Goal: Navigation & Orientation: Find specific page/section

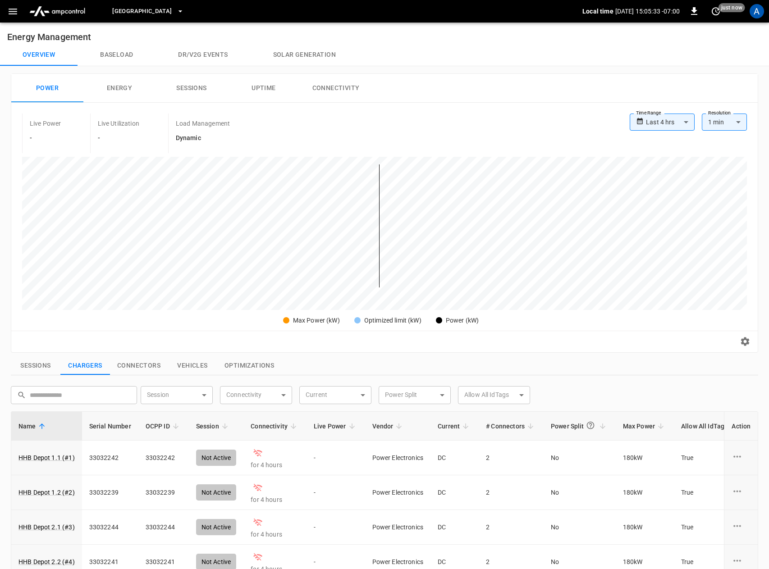
scroll to position [135, 0]
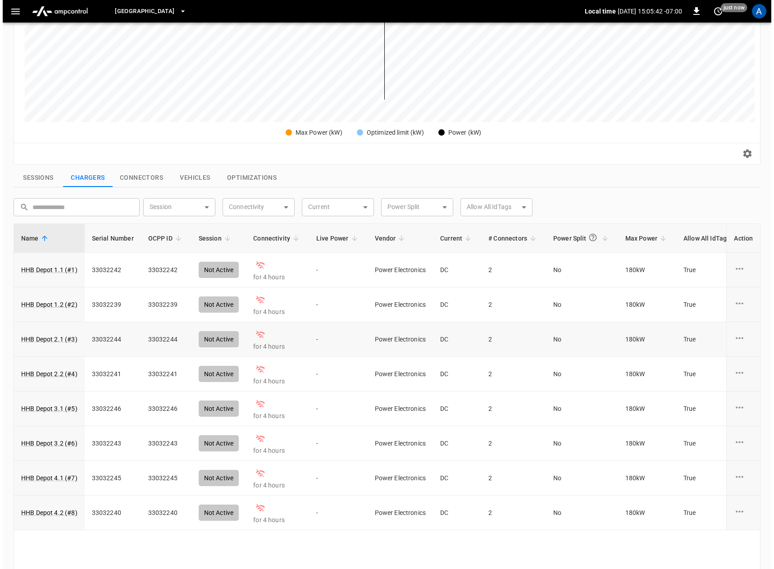
scroll to position [225, 0]
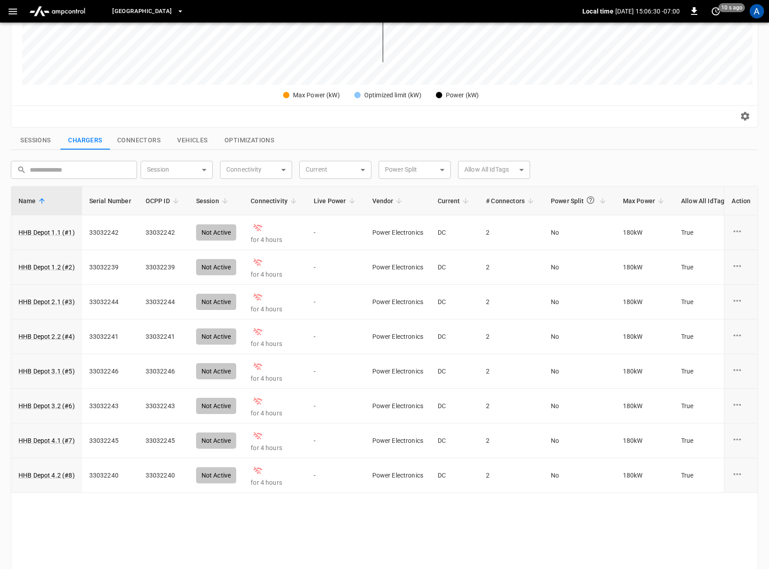
click at [12, 8] on icon "button" at bounding box center [12, 11] width 11 height 11
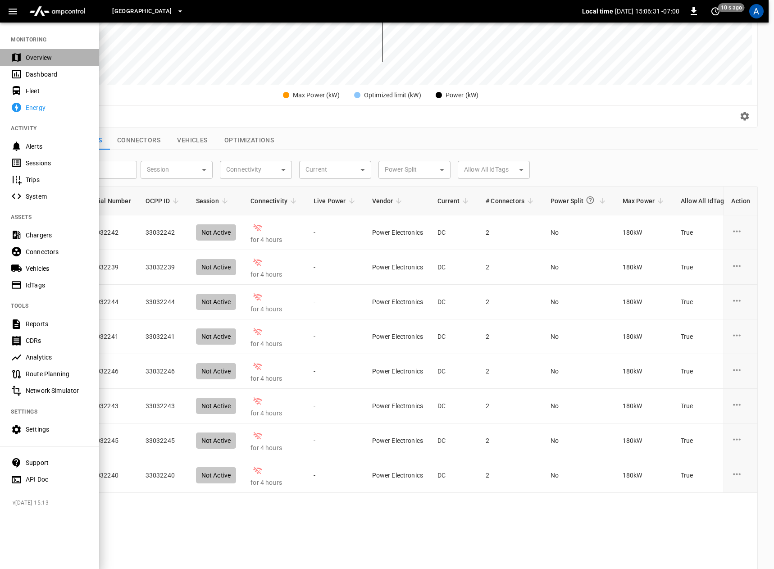
click at [42, 59] on div "Overview" at bounding box center [57, 57] width 63 height 9
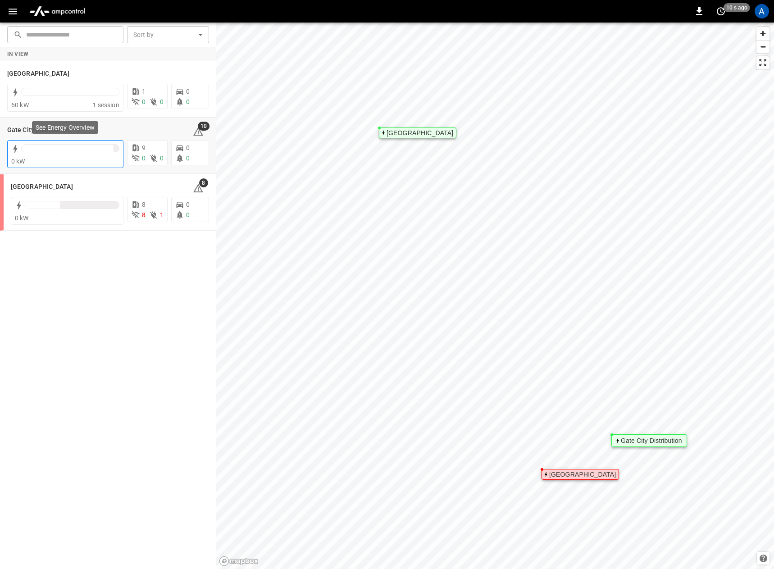
click at [82, 160] on div "0 kW" at bounding box center [65, 161] width 108 height 9
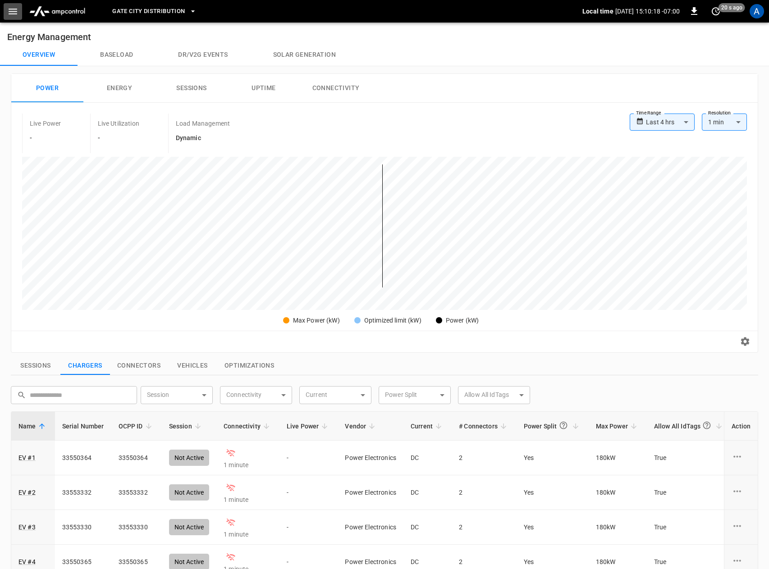
click at [8, 6] on icon "button" at bounding box center [12, 11] width 11 height 11
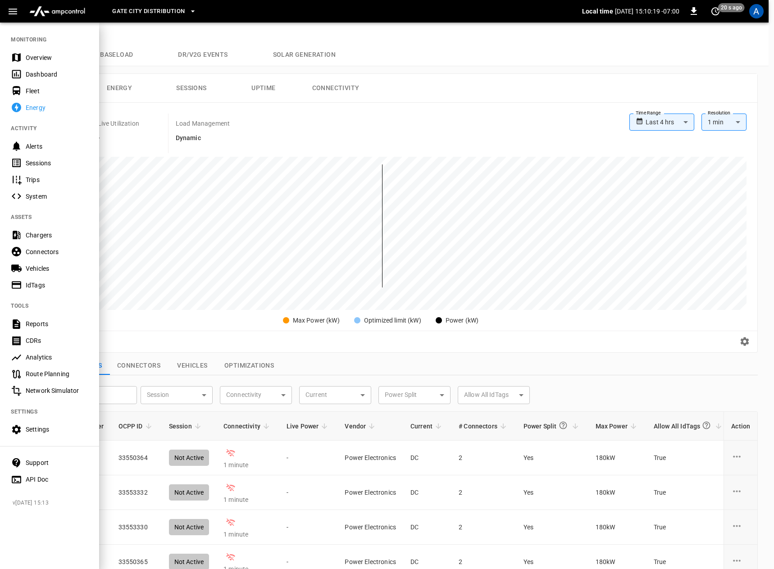
click at [42, 56] on div "Overview" at bounding box center [57, 57] width 63 height 9
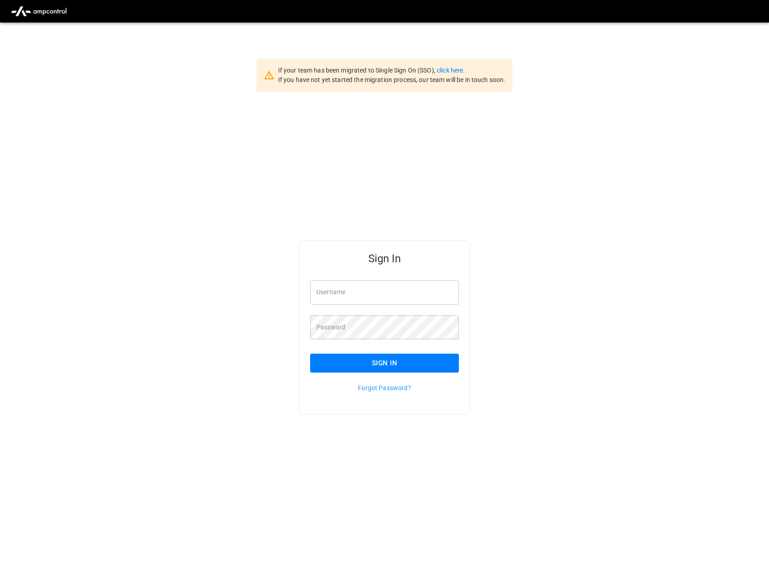
type input "**********"
click at [365, 363] on button "Sign In" at bounding box center [384, 363] width 149 height 19
